Goal: Navigation & Orientation: Find specific page/section

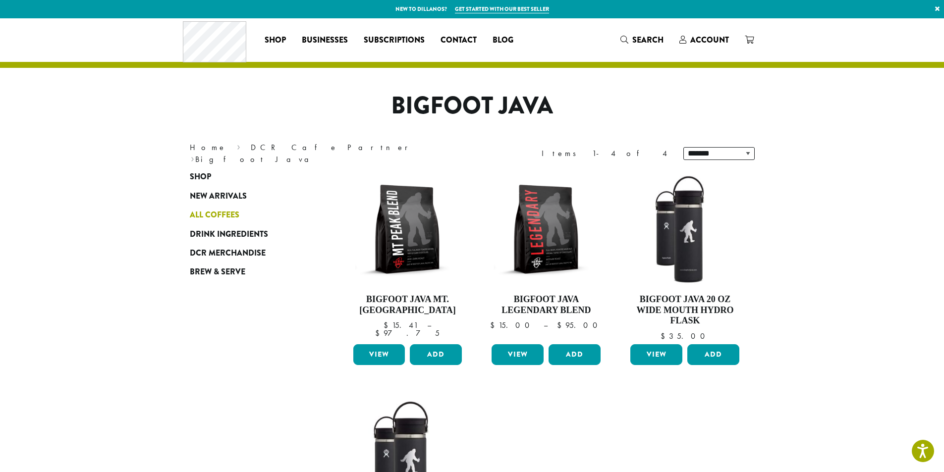
click at [220, 210] on span "All Coffees" at bounding box center [215, 215] width 50 height 12
click at [233, 235] on span "Drink Ingredients" at bounding box center [229, 234] width 78 height 12
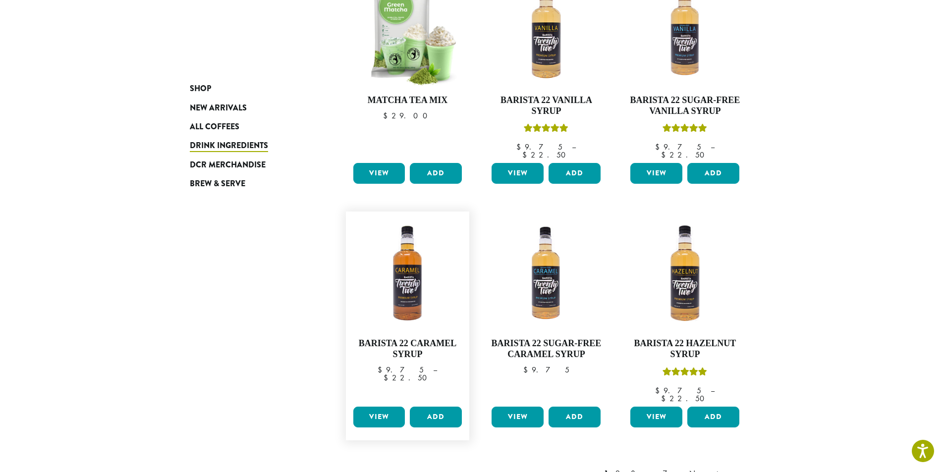
scroll to position [743, 0]
